Goal: Use online tool/utility: Utilize a website feature to perform a specific function

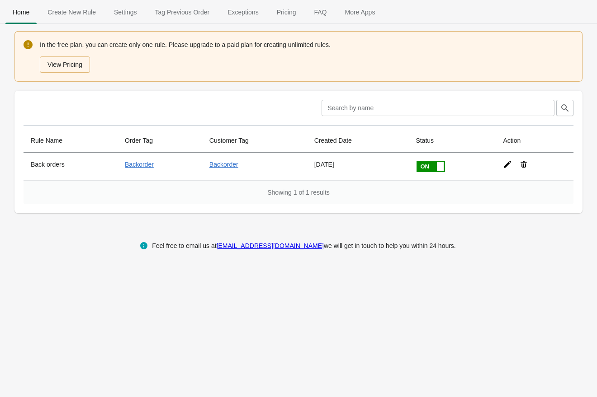
click at [69, 65] on button "View Pricing" at bounding box center [65, 65] width 50 height 16
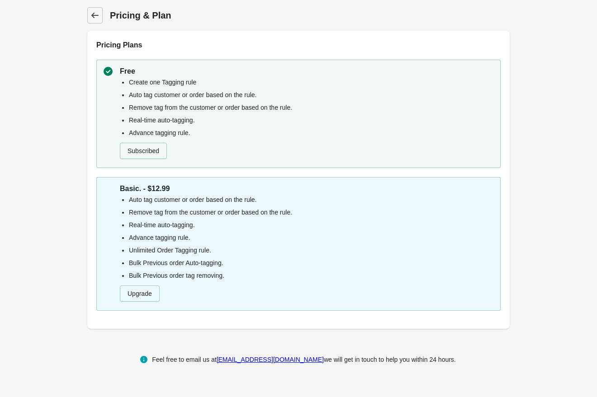
click at [94, 13] on icon at bounding box center [94, 15] width 9 height 9
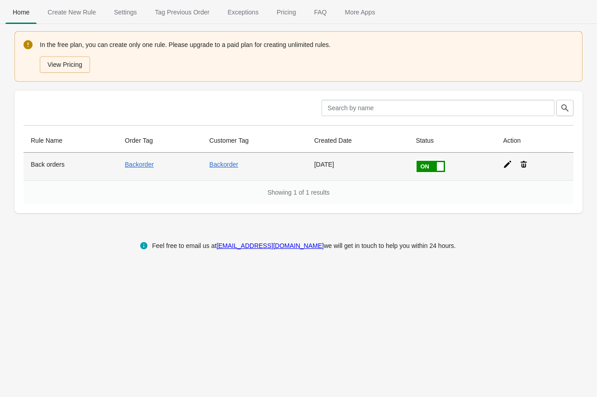
click at [510, 166] on icon at bounding box center [507, 164] width 9 height 9
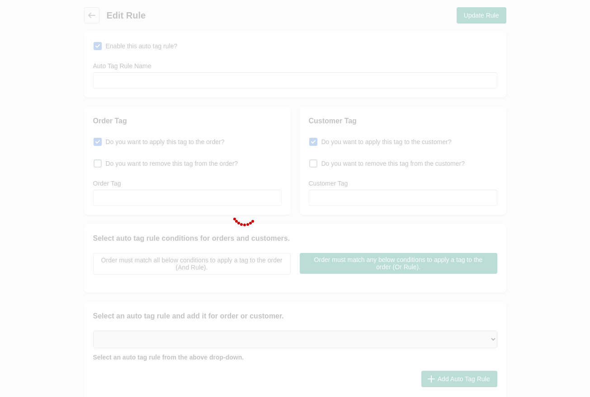
type input "Back orders"
checkbox input "true"
type input "Backorder"
checkbox input "true"
type input "Backorder"
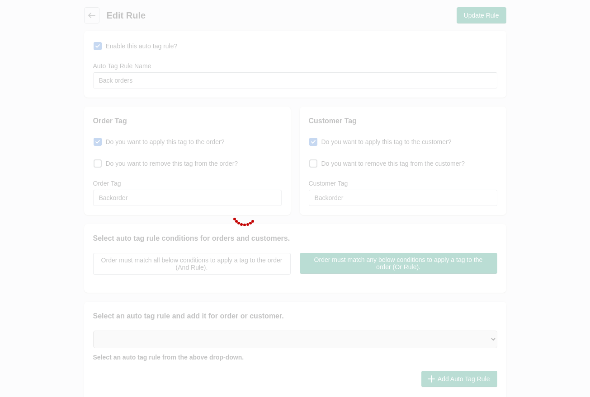
select select "3"
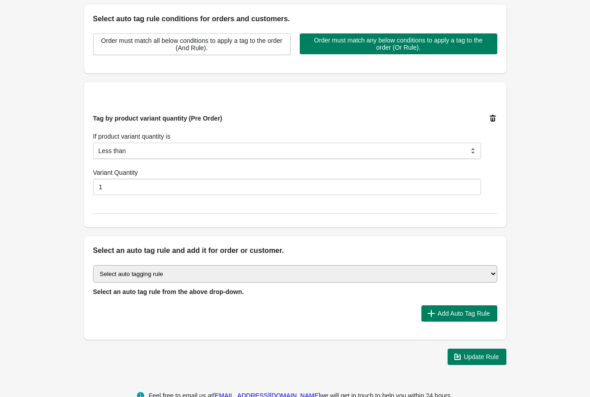
scroll to position [242, 0]
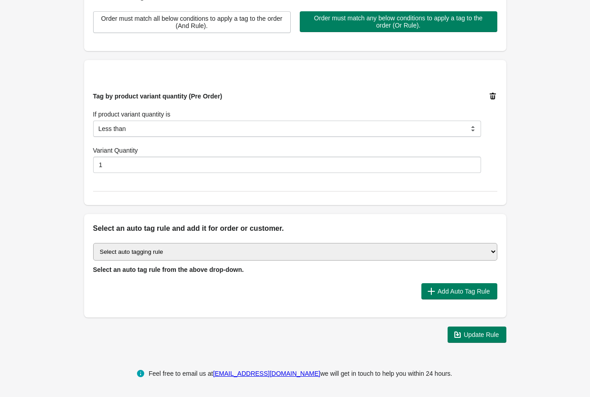
click at [489, 250] on select "Select auto tagging rule Tag by order amount Tag based on the order count (Volu…" at bounding box center [295, 252] width 404 height 18
select select "30"
click at [93, 243] on select "Select auto tagging rule Tag by order amount Tag based on the order count (Volu…" at bounding box center [295, 252] width 404 height 18
click at [299, 248] on select "Select auto tagging rule Tag by order amount Tag based on the order count (Volu…" at bounding box center [295, 252] width 404 height 18
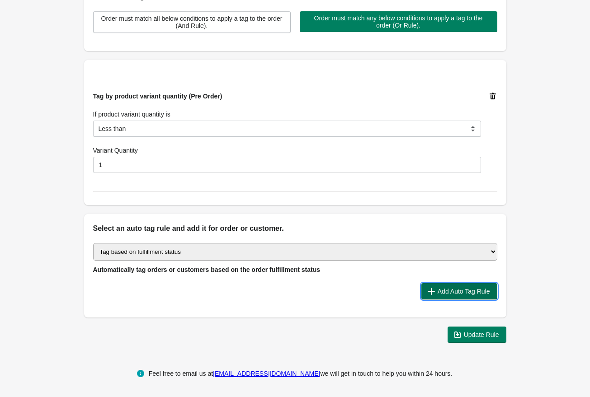
click at [434, 288] on span "Add Auto Tag Rule" at bounding box center [459, 291] width 61 height 9
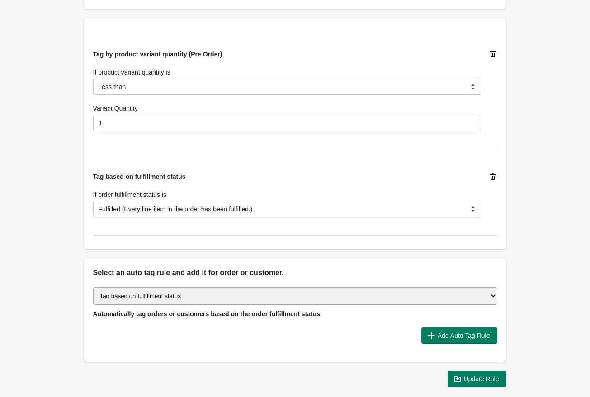
scroll to position [285, 0]
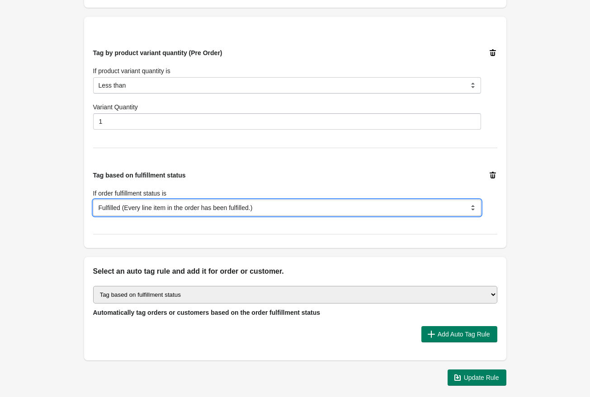
click at [333, 205] on select "Fulfilled (Every line item in the order has been fulfilled.) null (None of the …" at bounding box center [287, 208] width 388 height 16
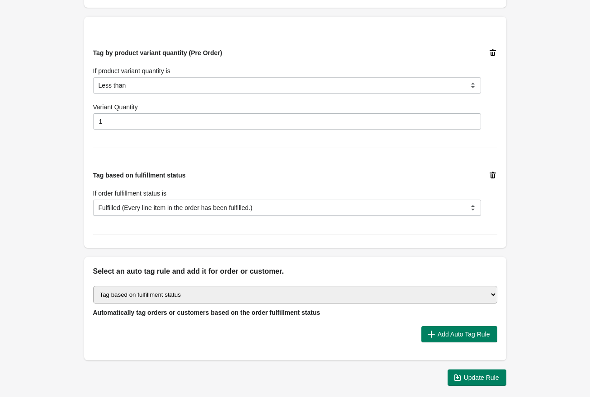
click at [493, 175] on icon at bounding box center [492, 175] width 9 height 9
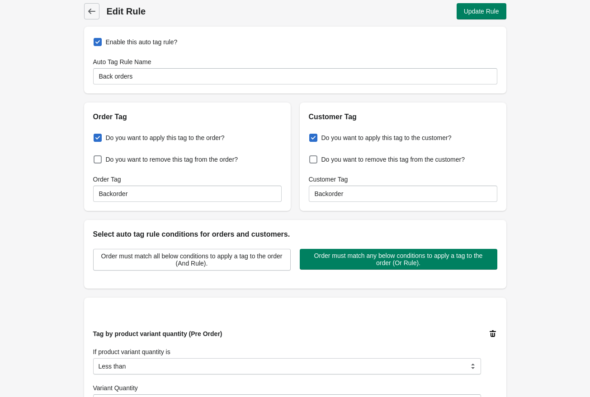
scroll to position [0, 0]
